Goal: Task Accomplishment & Management: Complete application form

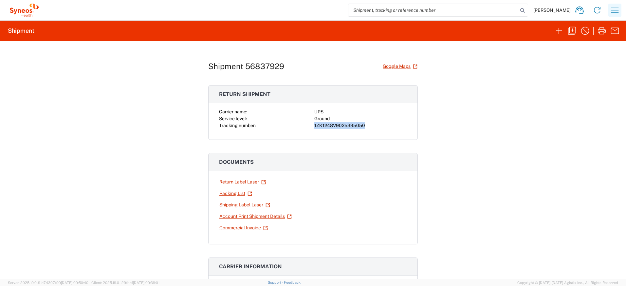
click at [616, 11] on icon "button" at bounding box center [614, 10] width 10 height 10
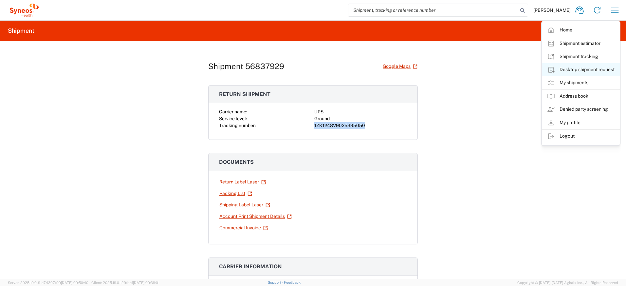
click at [564, 70] on link "Desktop shipment request" at bounding box center [581, 69] width 78 height 13
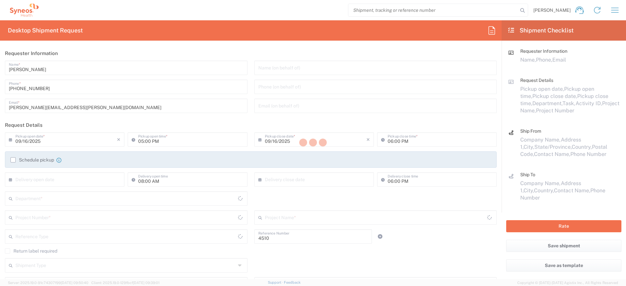
type input "Department"
type input "[US_STATE]"
type input "[GEOGRAPHIC_DATA]"
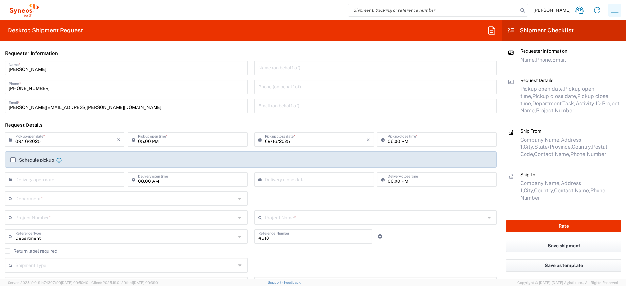
click at [615, 9] on icon "button" at bounding box center [614, 10] width 10 height 10
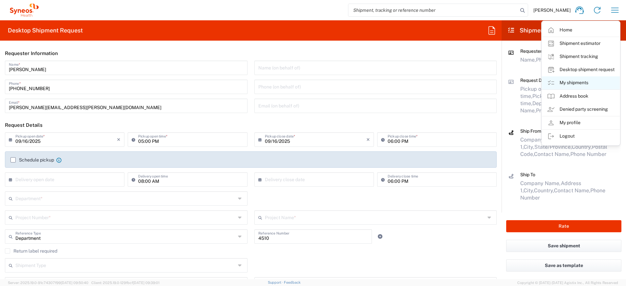
click at [566, 82] on link "My shipments" at bounding box center [581, 82] width 78 height 13
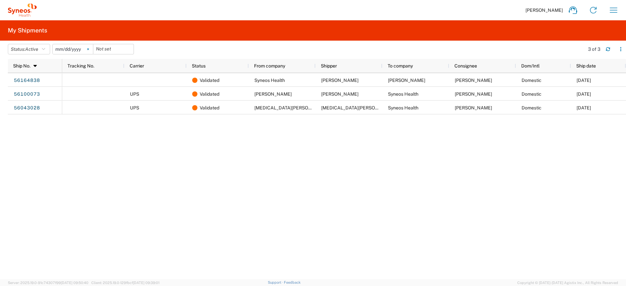
click at [89, 49] on icon at bounding box center [88, 49] width 2 height 2
click at [47, 50] on button "Status: Active" at bounding box center [29, 49] width 42 height 10
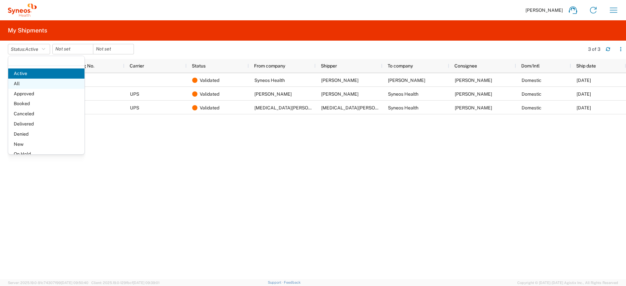
click at [36, 82] on span "All" at bounding box center [46, 84] width 76 height 10
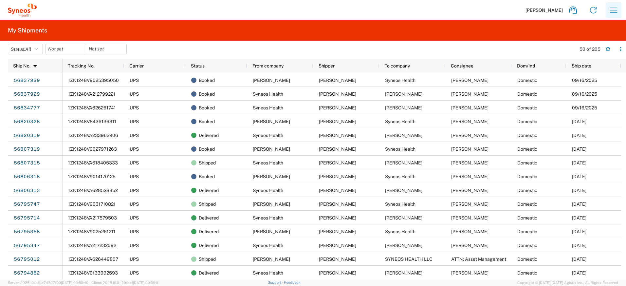
click at [614, 9] on icon "button" at bounding box center [613, 10] width 10 height 10
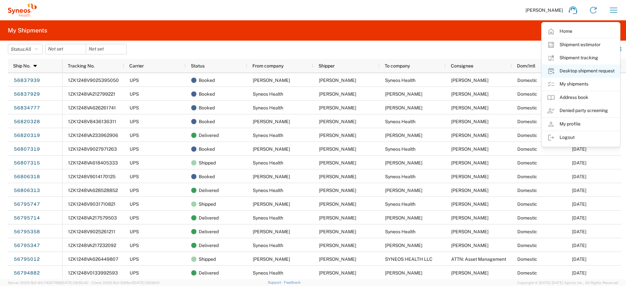
click at [569, 74] on link "Desktop shipment request" at bounding box center [581, 70] width 78 height 13
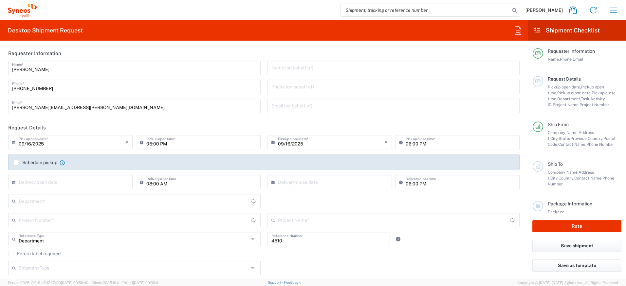
type input "[US_STATE]"
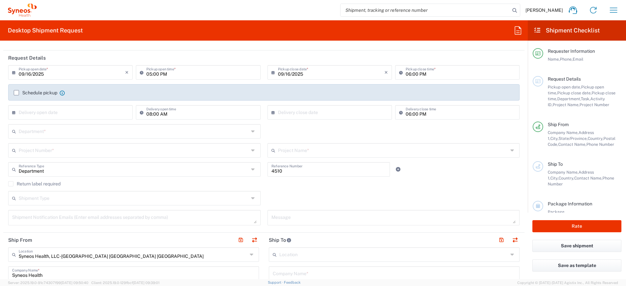
scroll to position [73, 0]
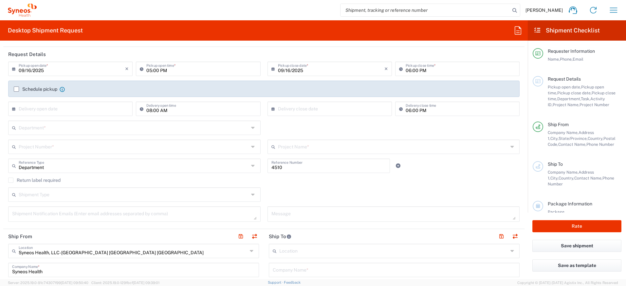
click at [44, 127] on input "text" at bounding box center [134, 126] width 230 height 11
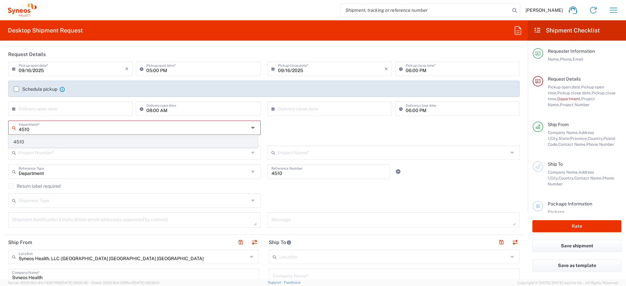
type input "4510"
click at [45, 140] on span "4510" at bounding box center [133, 142] width 248 height 10
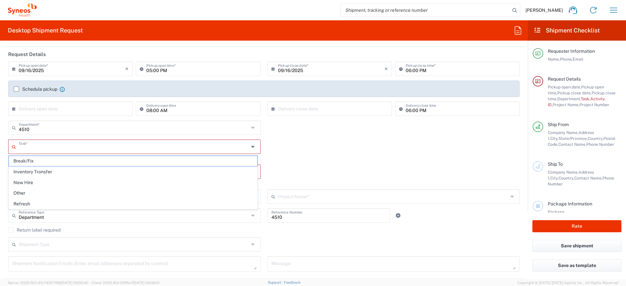
click at [45, 148] on input "text" at bounding box center [134, 145] width 230 height 11
click at [40, 162] on span "Break/Fix" at bounding box center [133, 161] width 248 height 10
type input "Break/Fix"
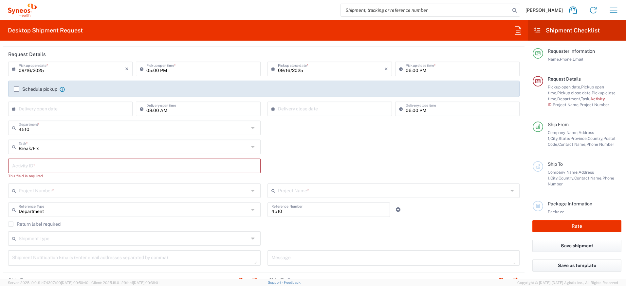
click at [39, 168] on input "text" at bounding box center [134, 164] width 244 height 11
paste input "INC2648796"
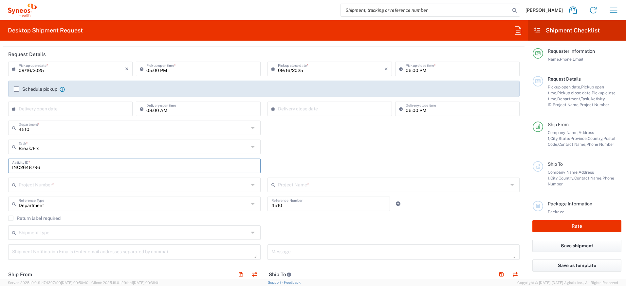
type input "INC2648796"
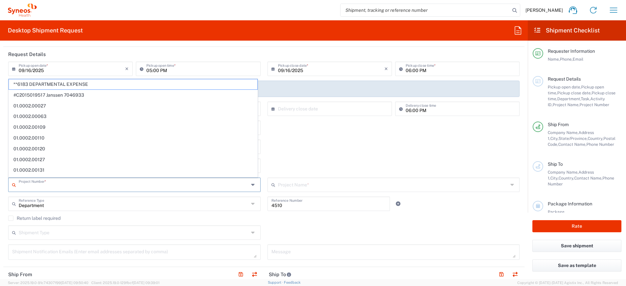
click at [43, 187] on input "text" at bounding box center [134, 183] width 230 height 11
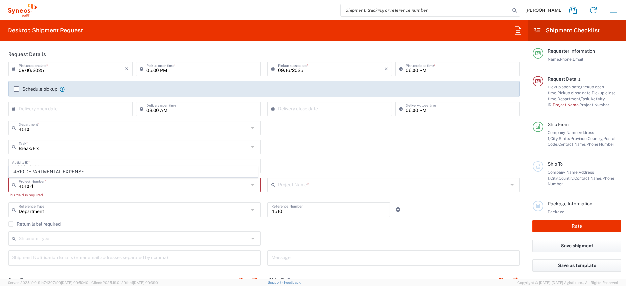
click at [50, 171] on span "4510 DEPARTMENTAL EXPENSE" at bounding box center [133, 172] width 248 height 10
type input "4510 DEPARTMENTAL EXPENSE"
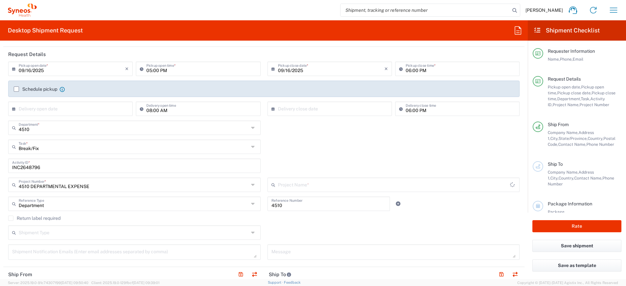
type input "4510 DEPARTMENTAL EXPENSE"
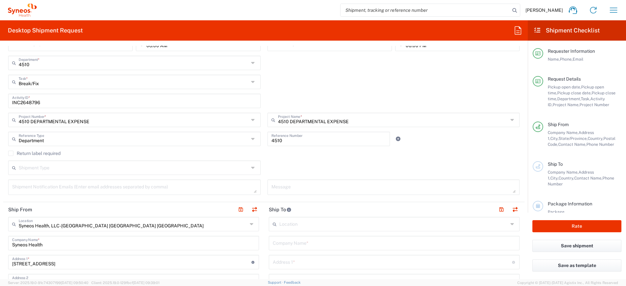
scroll to position [194, 0]
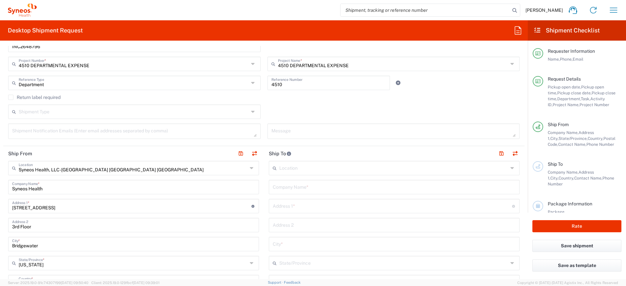
click at [18, 98] on label "Return label required" at bounding box center [34, 97] width 52 height 5
click at [11, 97] on input "Return label required" at bounding box center [11, 97] width 0 height 0
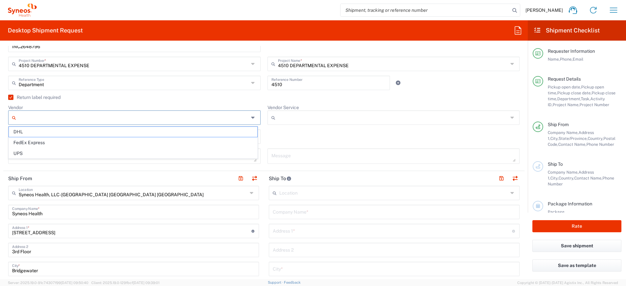
click at [29, 113] on input "Vendor" at bounding box center [134, 117] width 230 height 10
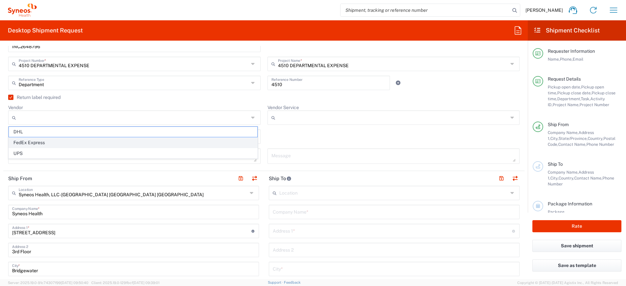
click at [29, 143] on span "FedEx Express" at bounding box center [133, 142] width 248 height 10
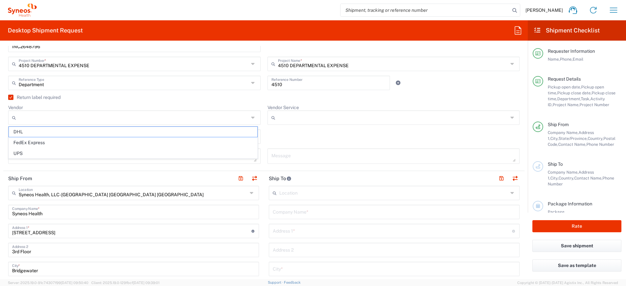
type input "FedEx Express"
click at [289, 116] on input "Vendor Service" at bounding box center [393, 117] width 230 height 10
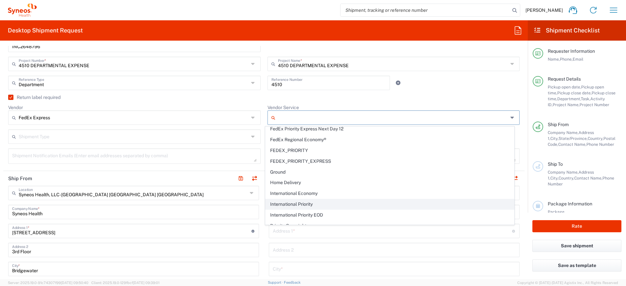
scroll to position [45, 0]
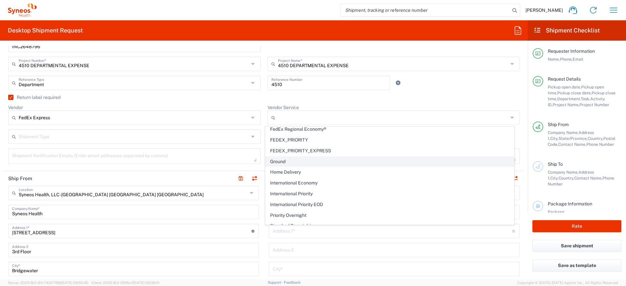
click at [288, 163] on span "Ground" at bounding box center [389, 161] width 248 height 10
type input "Ground"
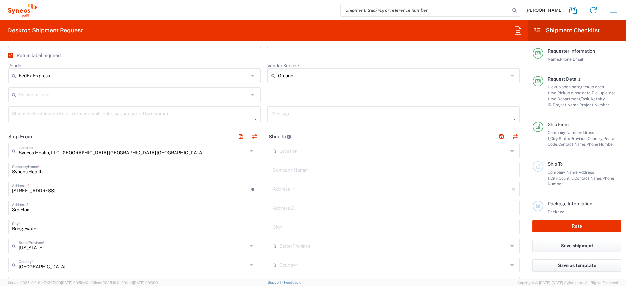
scroll to position [237, 0]
click at [308, 261] on input "text" at bounding box center [393, 263] width 229 height 11
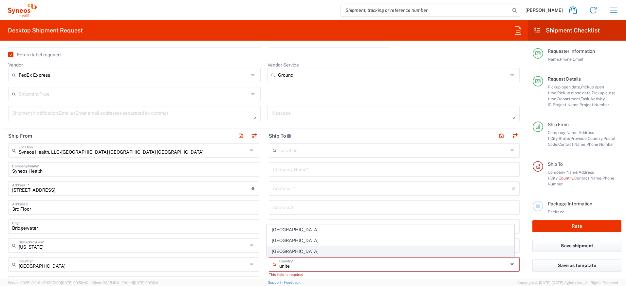
click at [278, 249] on span "[GEOGRAPHIC_DATA]" at bounding box center [390, 251] width 247 height 10
type input "[GEOGRAPHIC_DATA]"
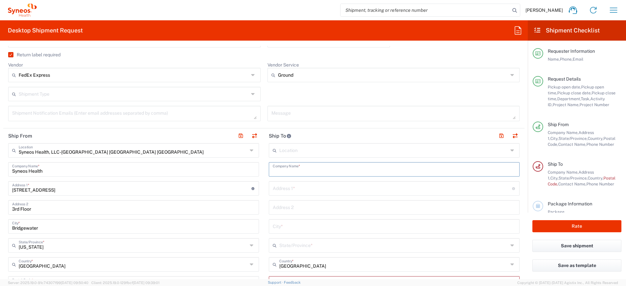
click at [286, 171] on input "text" at bounding box center [394, 168] width 243 height 11
drag, startPoint x: 301, startPoint y: 171, endPoint x: 252, endPoint y: 163, distance: 50.1
click at [252, 163] on div "Ship From Syneos Health, LLC-[GEOGRAPHIC_DATA] [GEOGRAPHIC_DATA] [GEOGRAPHIC_DA…" at bounding box center [263, 277] width 521 height 298
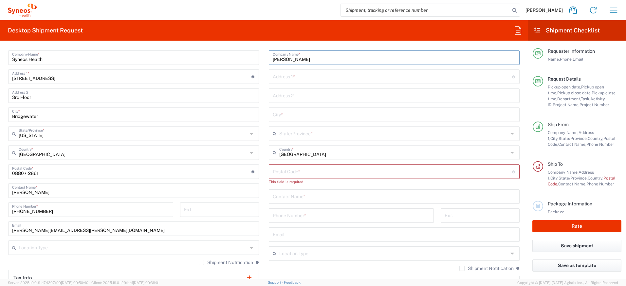
scroll to position [355, 0]
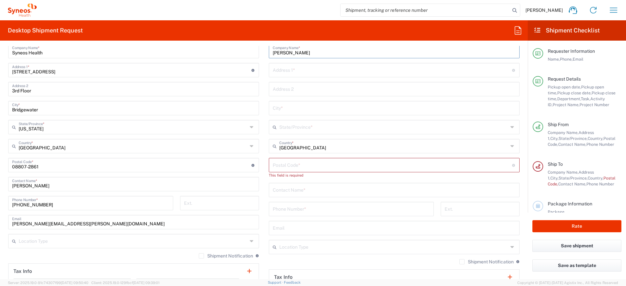
type input "[PERSON_NAME]"
click at [307, 188] on input "text" at bounding box center [394, 189] width 243 height 11
paste input "[PERSON_NAME]"
type input "[PERSON_NAME]"
click at [286, 73] on input "text" at bounding box center [392, 69] width 239 height 11
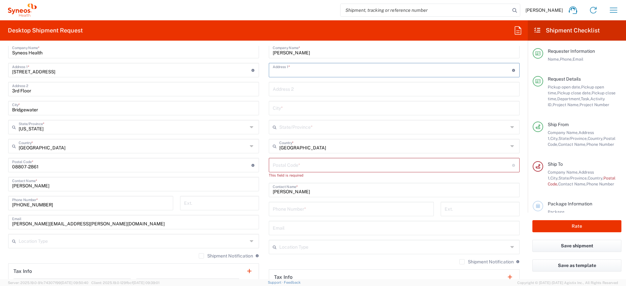
paste input "[STREET_ADDRESS]"
type input "[STREET_ADDRESS]"
click at [291, 124] on input "text" at bounding box center [393, 126] width 229 height 11
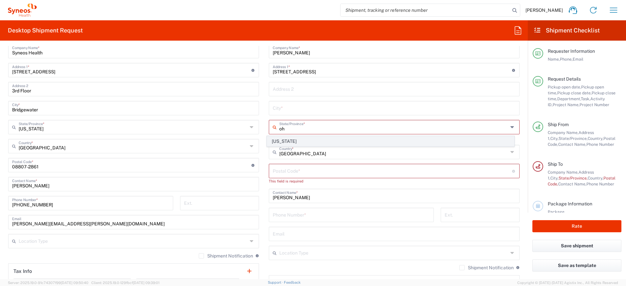
click at [282, 139] on span "[US_STATE]" at bounding box center [390, 141] width 247 height 10
type input "[US_STATE]"
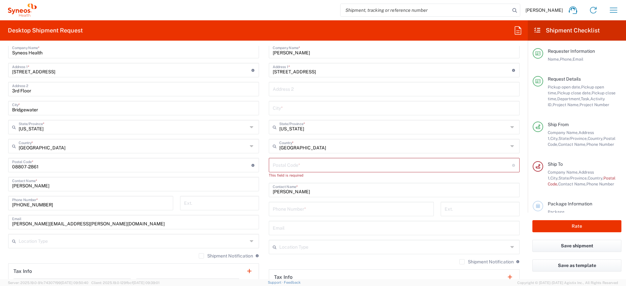
click at [280, 110] on input "text" at bounding box center [394, 107] width 243 height 11
paste input "Columbus"
type input "Columbus"
click at [282, 166] on input "undefined" at bounding box center [392, 164] width 239 height 11
paste input "43202"
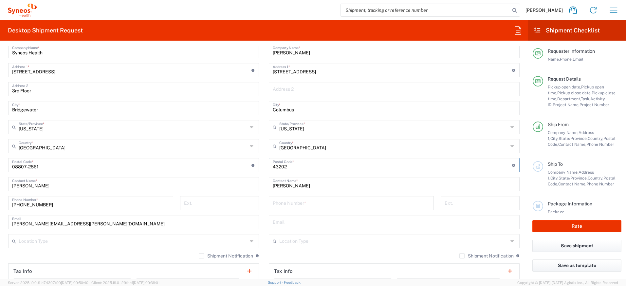
type input "43202"
click at [295, 205] on input "tel" at bounding box center [351, 202] width 157 height 11
paste input "[PHONE_NUMBER]"
type input "[PHONE_NUMBER]"
click at [459, 255] on label "Shipment Notification" at bounding box center [486, 255] width 54 height 5
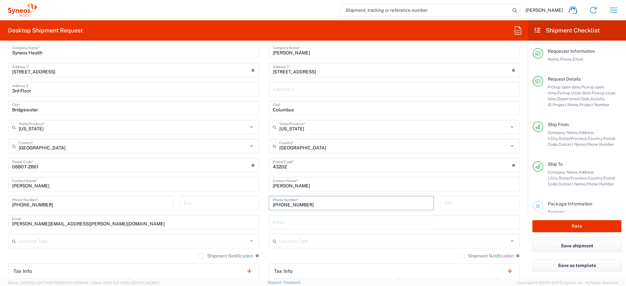
click at [462, 256] on input "Shipment Notification" at bounding box center [462, 256] width 0 height 0
click at [293, 222] on input "text" at bounding box center [394, 221] width 243 height 11
paste input "[PERSON_NAME][EMAIL_ADDRESS][PERSON_NAME][DOMAIN_NAME]"
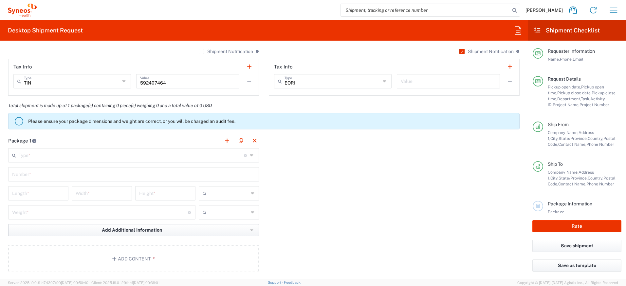
scroll to position [568, 0]
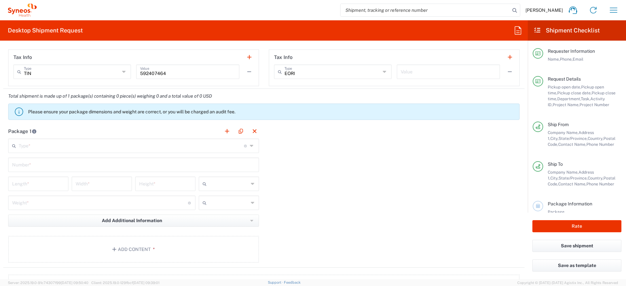
type input "[PERSON_NAME][EMAIL_ADDRESS][PERSON_NAME][DOMAIN_NAME]"
click at [64, 148] on input "text" at bounding box center [131, 144] width 225 height 11
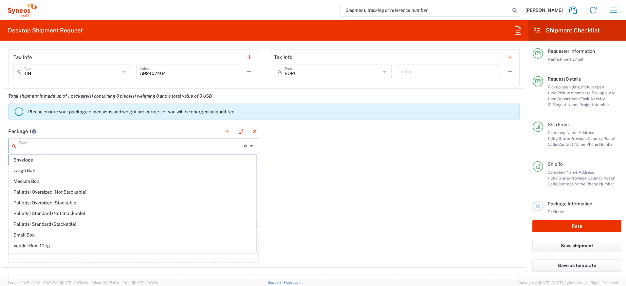
scroll to position [20, 0]
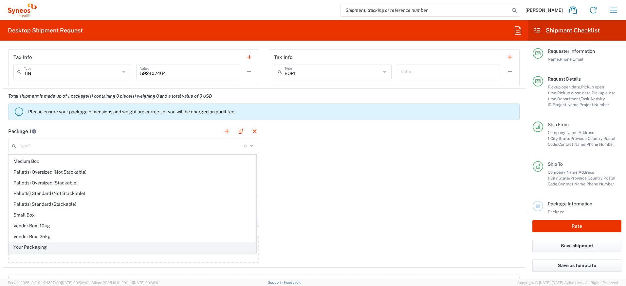
click at [73, 245] on span "Your Packaging" at bounding box center [132, 247] width 247 height 10
type input "Your Packaging"
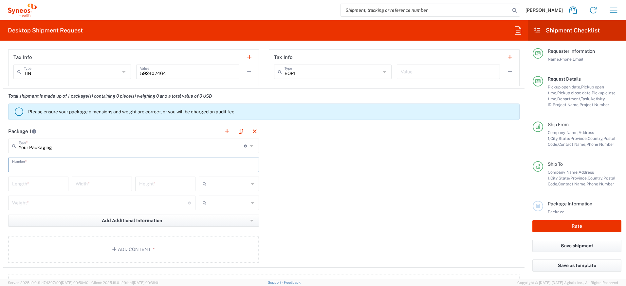
click at [49, 167] on input "text" at bounding box center [133, 163] width 243 height 11
type input "1"
click at [44, 179] on input "number" at bounding box center [38, 182] width 52 height 11
type input "16"
type input "12"
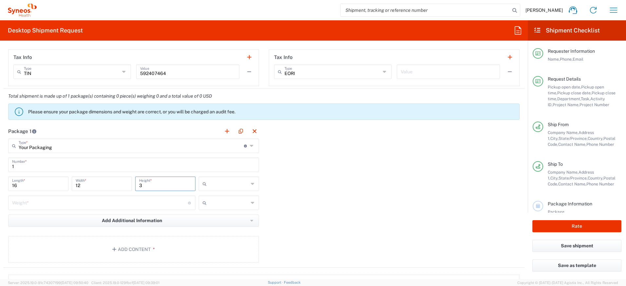
type input "3"
click at [46, 197] on input "number" at bounding box center [100, 201] width 176 height 11
type input "5"
click at [210, 188] on input "text" at bounding box center [228, 183] width 39 height 10
click at [212, 220] on span "in" at bounding box center [226, 219] width 58 height 10
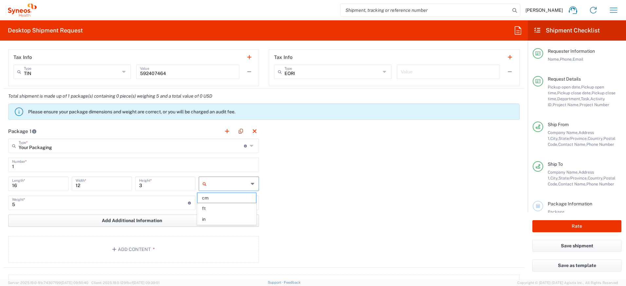
type input "in"
click at [218, 201] on input "text" at bounding box center [228, 202] width 39 height 10
click at [218, 228] on span "lbs" at bounding box center [226, 227] width 58 height 10
type input "lbs"
click at [201, 247] on button "Add Content *" at bounding box center [133, 249] width 251 height 27
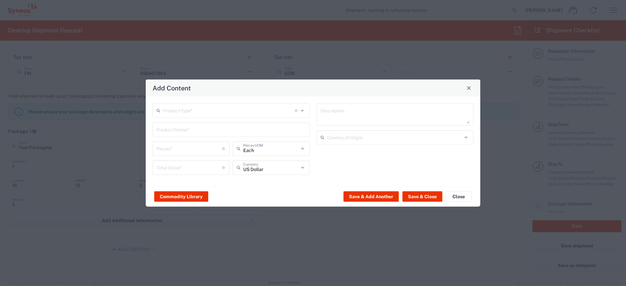
click at [203, 110] on input "text" at bounding box center [229, 109] width 132 height 11
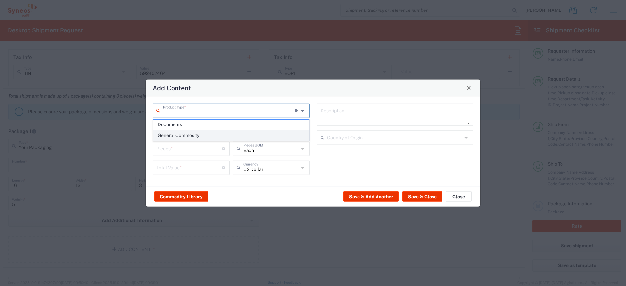
click at [194, 136] on span "General Commodity" at bounding box center [231, 135] width 156 height 10
type input "General Commodity"
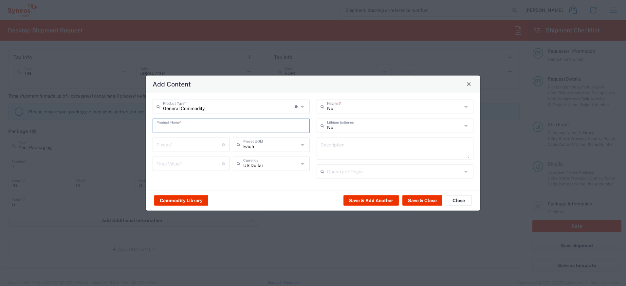
click at [192, 129] on input "text" at bounding box center [230, 124] width 149 height 11
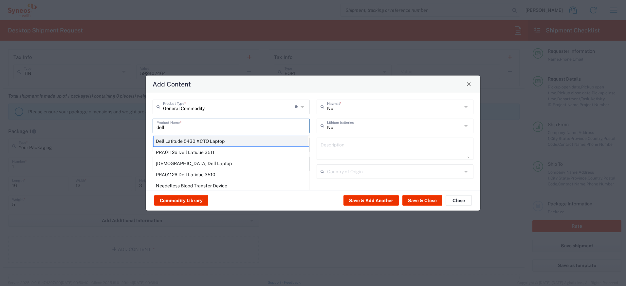
click at [180, 140] on div "Dell Latitude 5430 XCTO Laptop" at bounding box center [231, 140] width 156 height 11
type input "Dell Latitude 5430 XCTO Laptop"
type input "1"
type textarea "BaseIntel Core i7-1265U vProÂ® Processor - 14" 16 GB RAM - 512 GB SSD"
type input "[GEOGRAPHIC_DATA]"
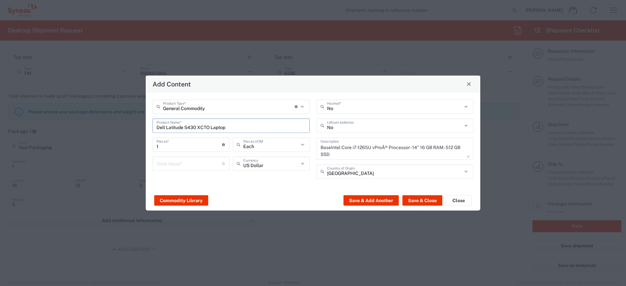
click at [181, 162] on input "number" at bounding box center [188, 162] width 65 height 11
type input "1000"
click at [348, 120] on input "text" at bounding box center [394, 124] width 135 height 11
click at [334, 148] on span "Yes" at bounding box center [395, 150] width 156 height 10
type input "Yes"
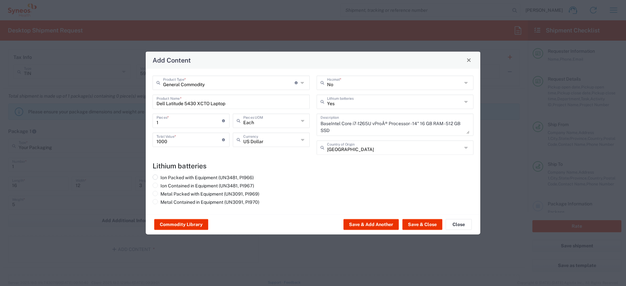
click at [215, 175] on label "Ion Packed with Equipment (UN3481, PI966)" at bounding box center [202, 177] width 101 height 6
click at [165, 175] on input "Ion Packed with Equipment (UN3481, PI966)" at bounding box center [162, 176] width 4 height 4
radio input "true"
click at [413, 222] on button "Save & Close" at bounding box center [422, 224] width 40 height 10
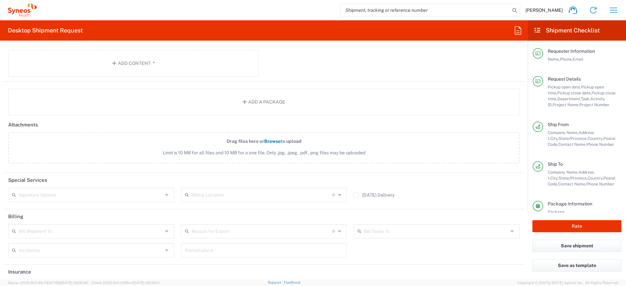
scroll to position [781, 0]
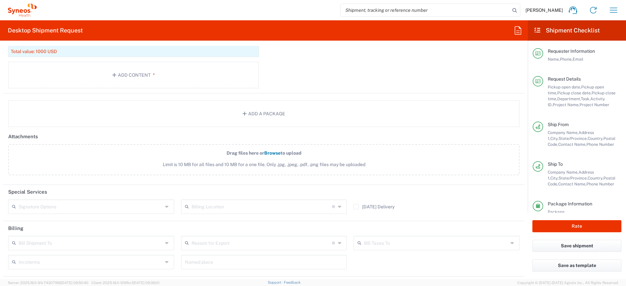
click at [64, 205] on input "text" at bounding box center [91, 205] width 144 height 11
click at [62, 221] on span "Adult Signature Required" at bounding box center [90, 220] width 163 height 10
type input "Adult Signature Required"
click at [557, 225] on button "Rate" at bounding box center [576, 226] width 89 height 12
type input "4510 DEPARTMENTAL EXPENSE"
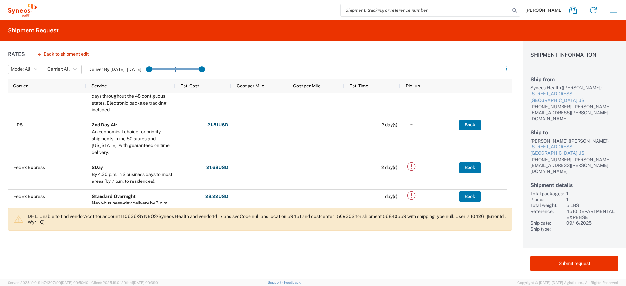
scroll to position [90, 0]
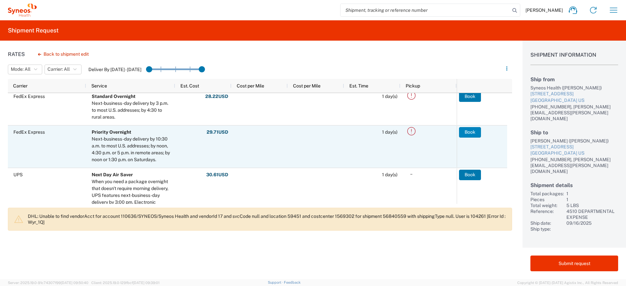
click at [475, 132] on button "Book" at bounding box center [470, 132] width 22 height 10
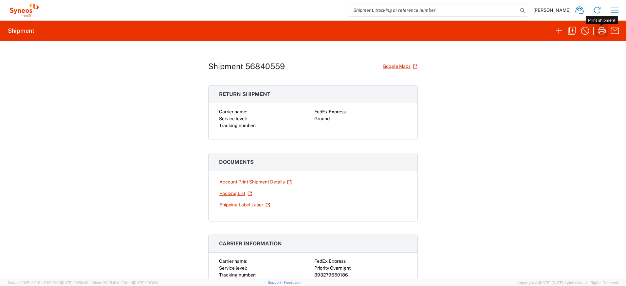
click at [602, 33] on icon "button" at bounding box center [601, 31] width 10 height 10
click at [249, 205] on link "Shipping Label Laser" at bounding box center [244, 204] width 51 height 11
click at [614, 12] on icon "button" at bounding box center [614, 10] width 10 height 10
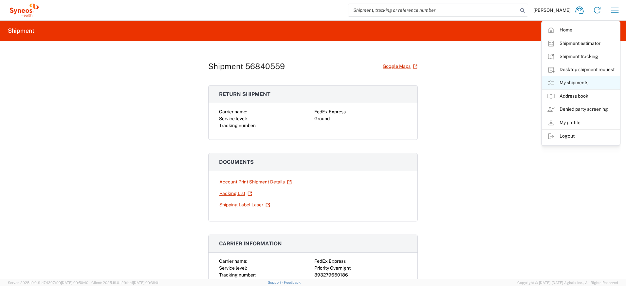
click at [566, 81] on link "My shipments" at bounding box center [581, 82] width 78 height 13
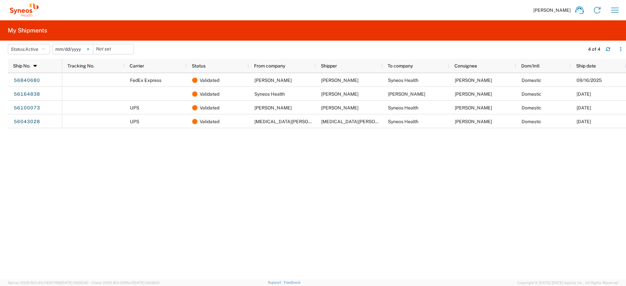
click at [90, 50] on svg-icon at bounding box center [88, 49] width 10 height 10
click at [47, 50] on button "Status: Active" at bounding box center [29, 49] width 42 height 10
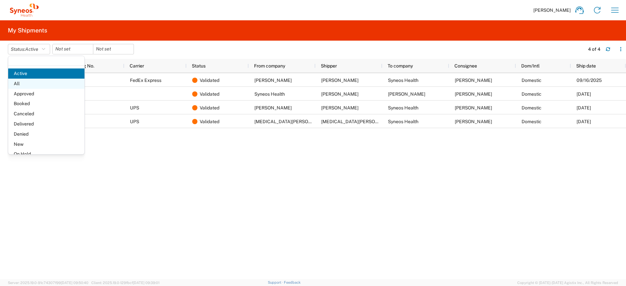
click at [30, 83] on span "All" at bounding box center [46, 84] width 76 height 10
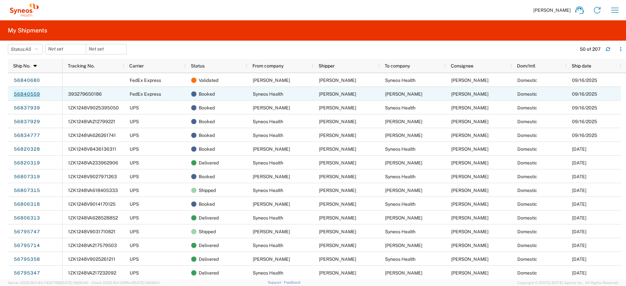
click at [25, 96] on link "56840559" at bounding box center [26, 94] width 27 height 10
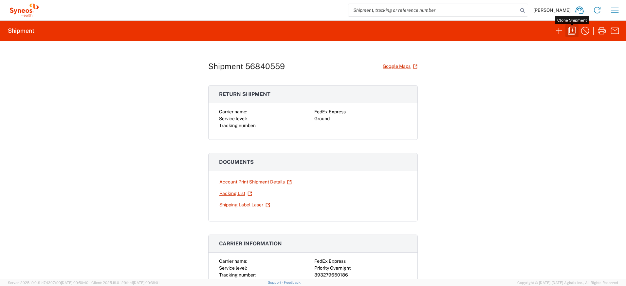
click at [574, 30] on icon "button" at bounding box center [571, 31] width 10 height 10
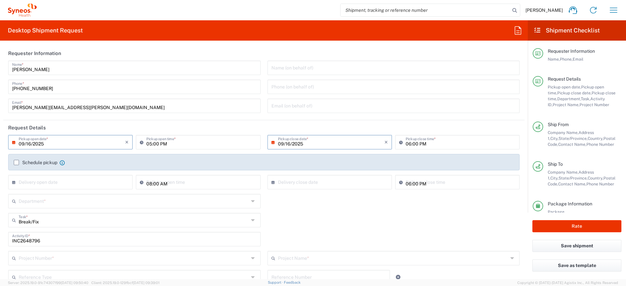
type input "[US_STATE]"
type input "Your Packaging"
type input "Ground"
type input "4510 DEPARTMENTAL EXPENSE"
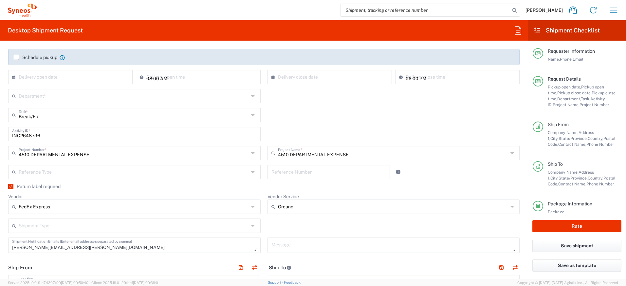
type input "4510"
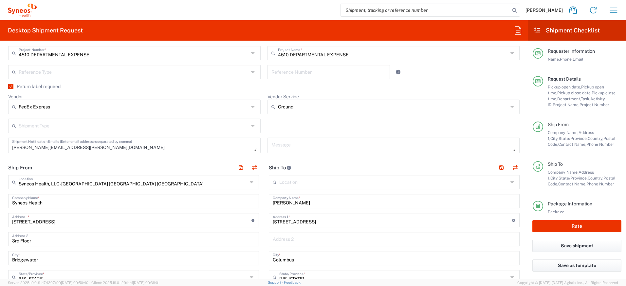
scroll to position [219, 0]
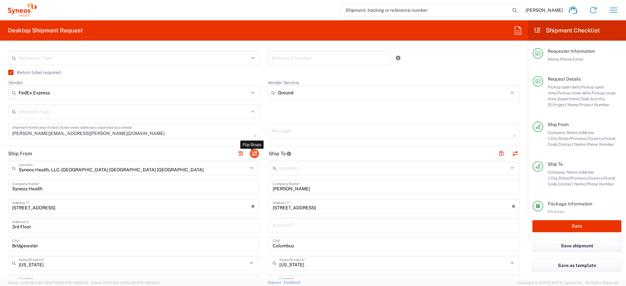
click at [253, 155] on button "button" at bounding box center [254, 153] width 9 height 9
type input "[PERSON_NAME]"
type input "[STREET_ADDRESS]"
type input "Columbus"
type input "[US_STATE]"
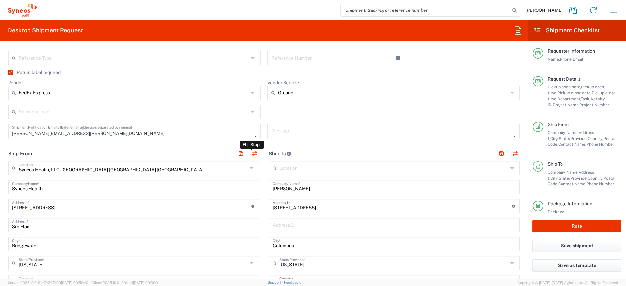
type input "43202"
type input "[PERSON_NAME]"
type input "[PHONE_NUMBER]"
type input "[PERSON_NAME][EMAIL_ADDRESS][PERSON_NAME][DOMAIN_NAME]"
type input "EORI"
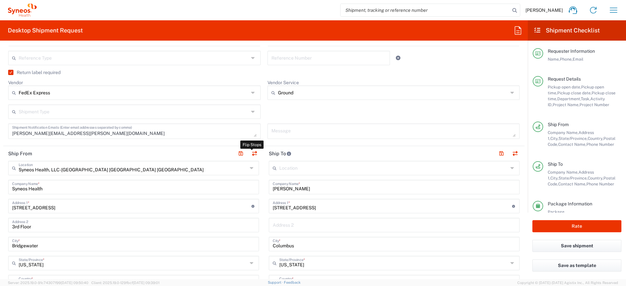
type input "Syneos Health, LLC-[GEOGRAPHIC_DATA] [GEOGRAPHIC_DATA] [GEOGRAPHIC_DATA]"
type input "Syneos Health"
type input "[STREET_ADDRESS]"
type input "3rd Floor"
type input "Bridgewater"
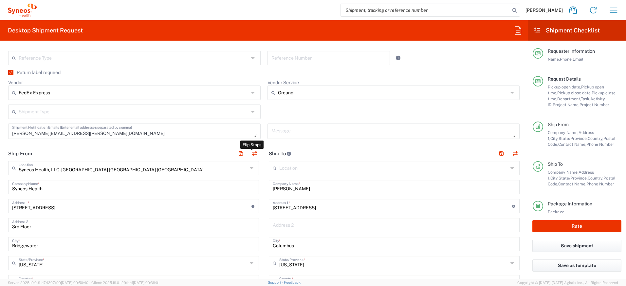
type input "[US_STATE]"
type input "08807"
type input "[PERSON_NAME]"
type input "[PHONE_NUMBER]"
type input "[PERSON_NAME][EMAIL_ADDRESS][PERSON_NAME][DOMAIN_NAME]"
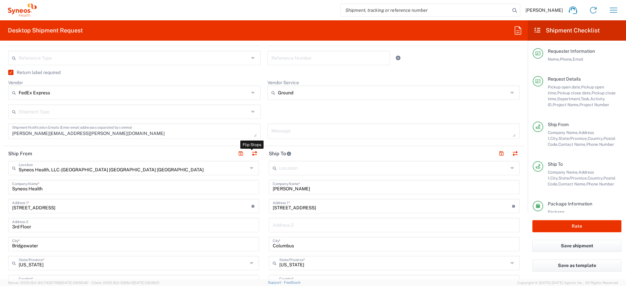
type input "TIN"
type input "592407464"
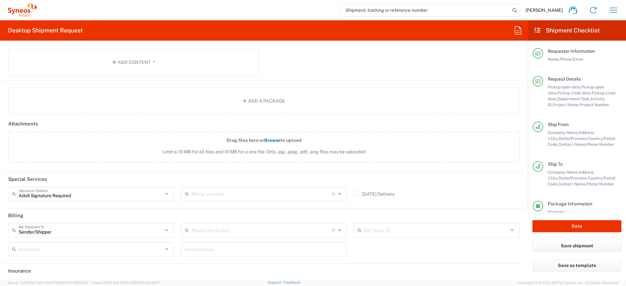
scroll to position [787, 0]
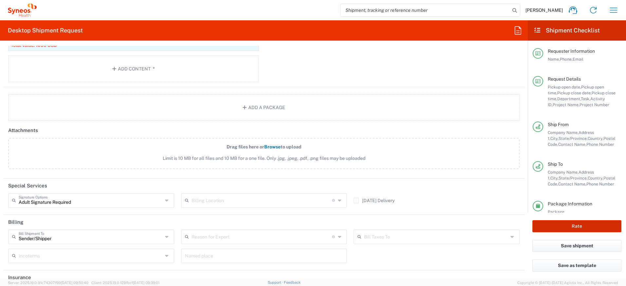
click at [537, 227] on button "Rate" at bounding box center [576, 226] width 89 height 12
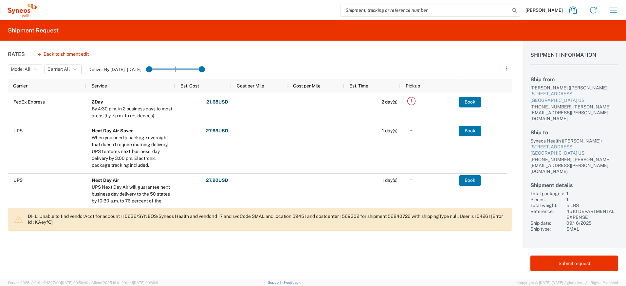
scroll to position [229, 0]
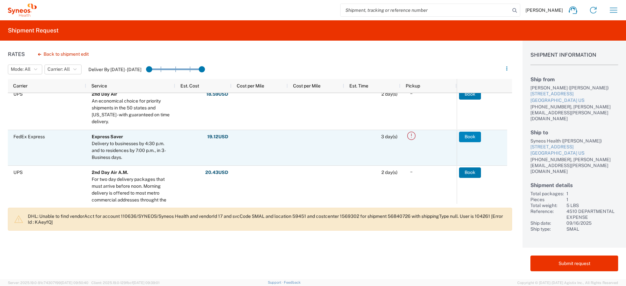
click at [471, 139] on button "Book" at bounding box center [470, 137] width 22 height 10
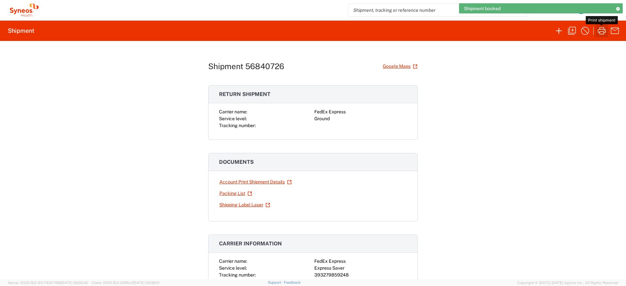
click at [603, 32] on icon "button" at bounding box center [602, 30] width 8 height 7
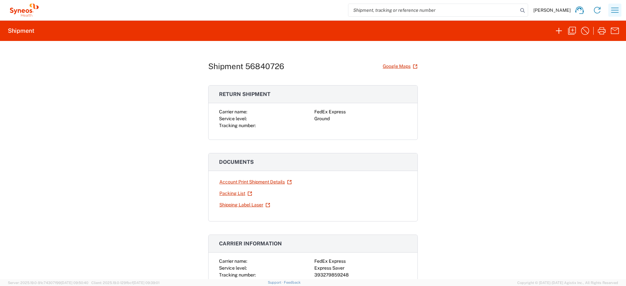
click at [616, 7] on icon "button" at bounding box center [614, 10] width 10 height 10
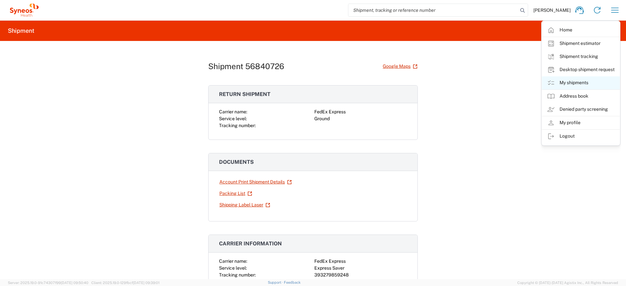
click at [563, 80] on link "My shipments" at bounding box center [581, 82] width 78 height 13
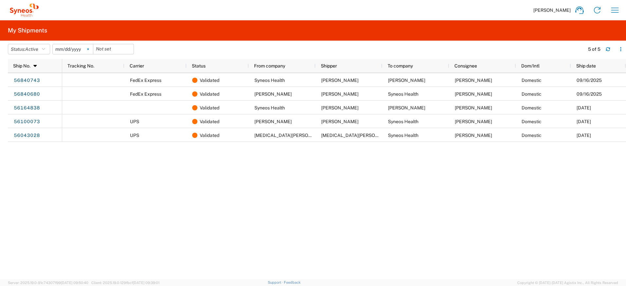
click at [89, 48] on icon at bounding box center [88, 49] width 2 height 2
click at [45, 50] on icon "button" at bounding box center [43, 49] width 3 height 5
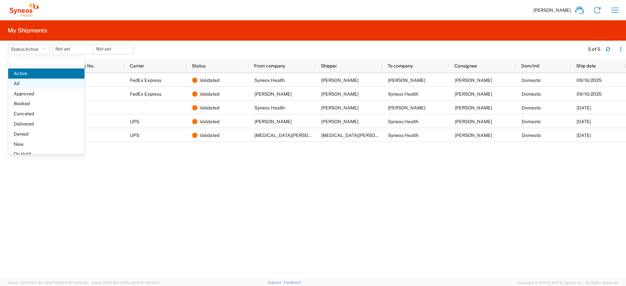
click at [28, 82] on span "All" at bounding box center [46, 84] width 76 height 10
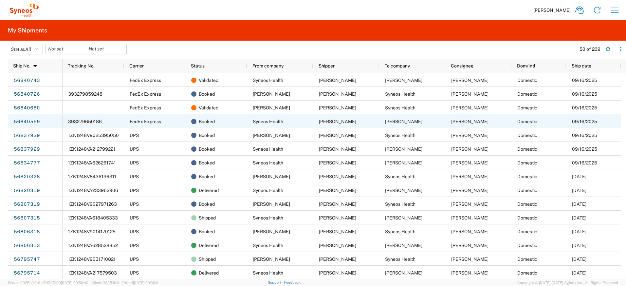
click at [85, 121] on span "393279650186" at bounding box center [85, 121] width 34 height 5
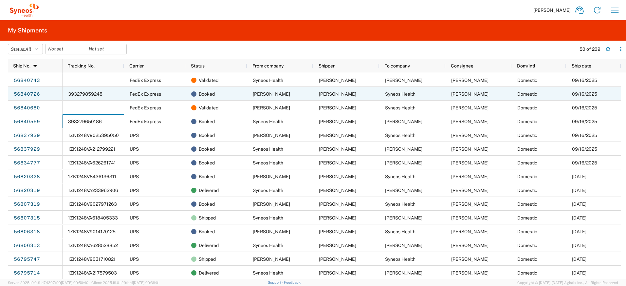
click at [97, 96] on span "393279859248" at bounding box center [85, 93] width 34 height 5
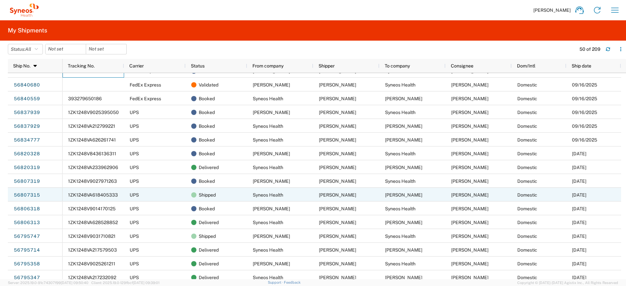
scroll to position [27, 0]
